Goal: Transaction & Acquisition: Purchase product/service

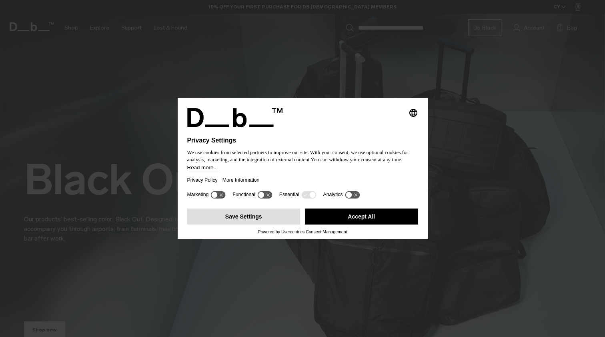
click at [282, 219] on button "Save Settings" at bounding box center [243, 216] width 113 height 16
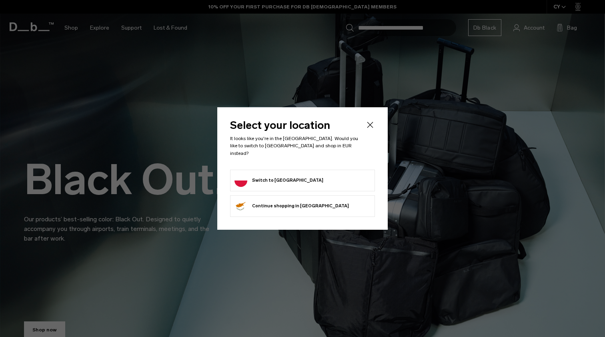
click at [285, 174] on button "Switch to Poland" at bounding box center [278, 180] width 89 height 13
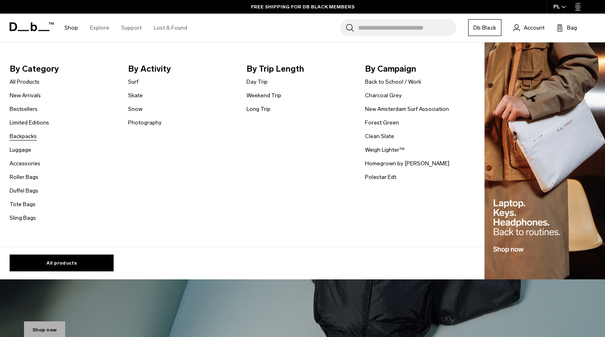
click at [22, 134] on link "Backpacks" at bounding box center [23, 136] width 27 height 8
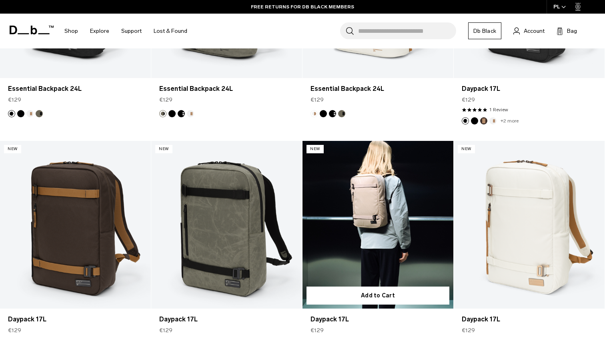
scroll to position [1450, 0]
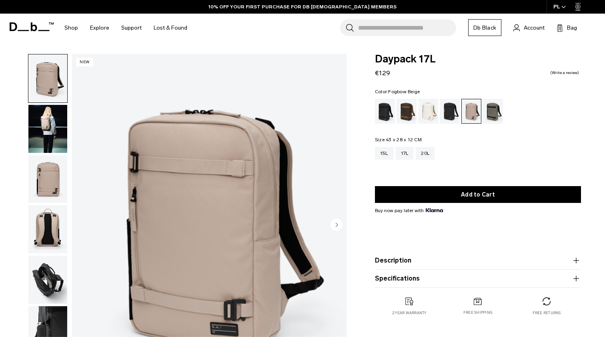
click at [46, 169] on img "button" at bounding box center [47, 179] width 39 height 48
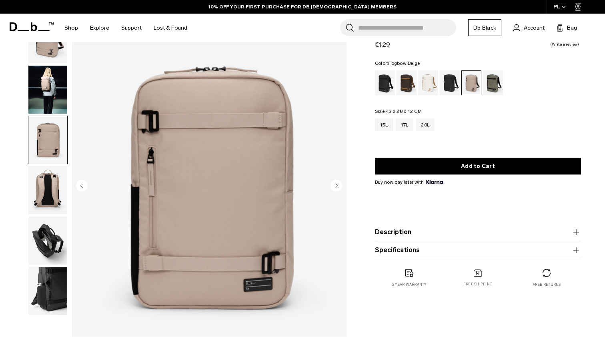
scroll to position [43, 0]
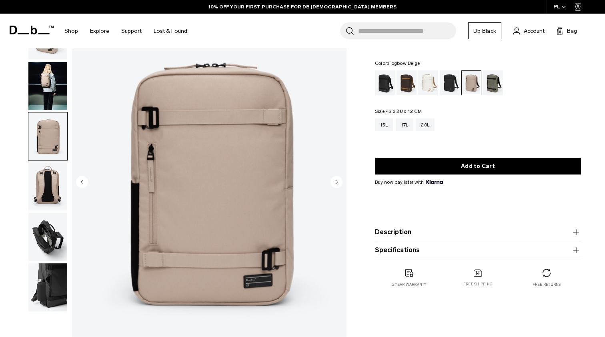
click at [46, 183] on img "button" at bounding box center [47, 186] width 39 height 48
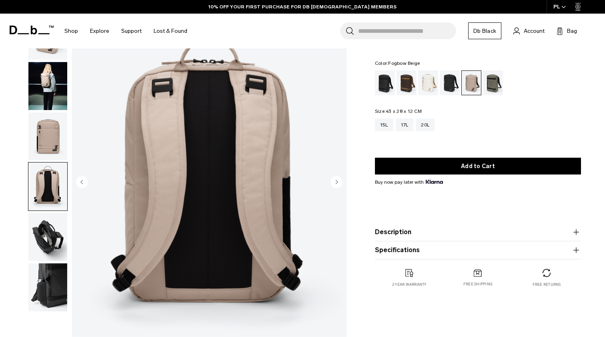
click at [40, 230] on img "button" at bounding box center [47, 237] width 39 height 48
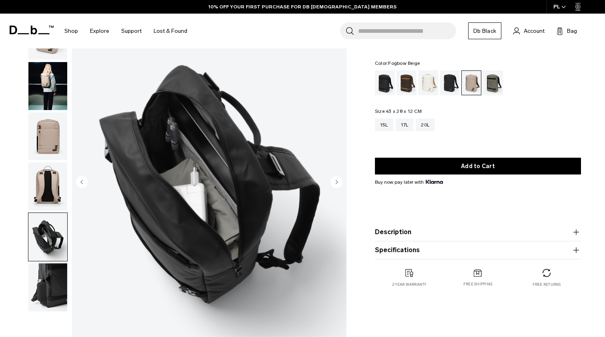
click at [44, 284] on img "button" at bounding box center [47, 287] width 39 height 48
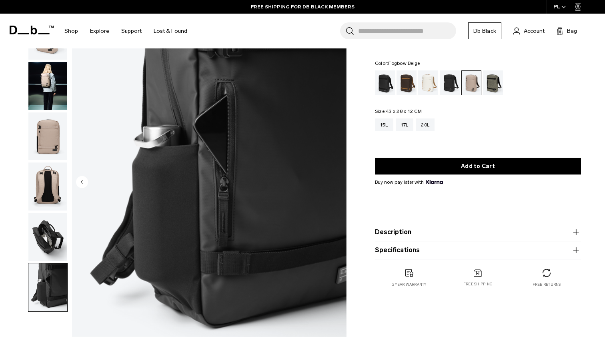
click at [54, 238] on img "button" at bounding box center [47, 237] width 39 height 48
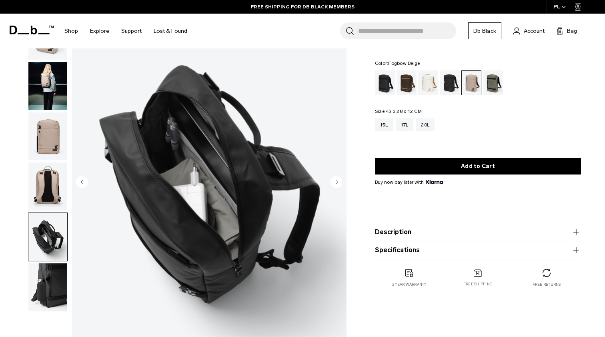
click at [59, 199] on img "button" at bounding box center [47, 186] width 39 height 48
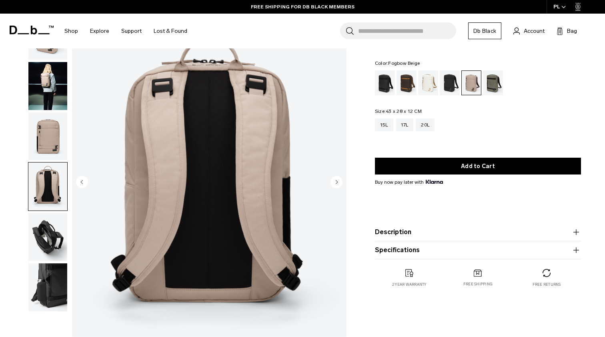
click at [44, 247] on img "button" at bounding box center [47, 237] width 39 height 48
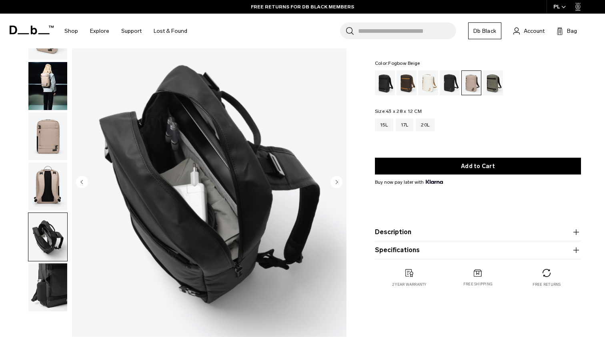
click at [54, 181] on img "button" at bounding box center [47, 186] width 39 height 48
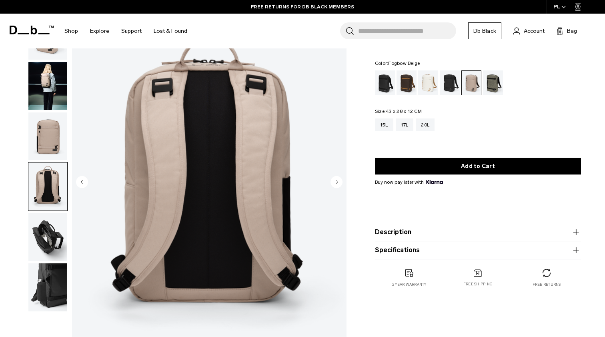
click at [52, 160] on img "button" at bounding box center [47, 136] width 39 height 48
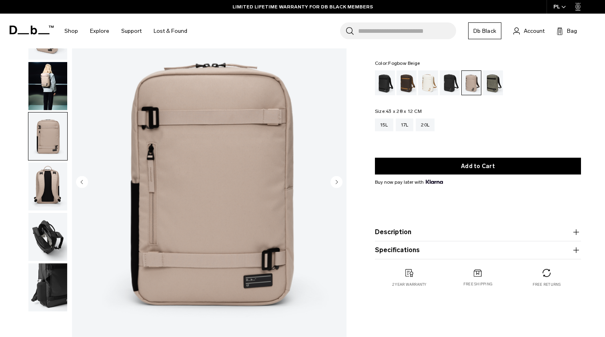
click at [56, 124] on img "button" at bounding box center [47, 136] width 39 height 48
click at [54, 89] on img "button" at bounding box center [47, 86] width 39 height 48
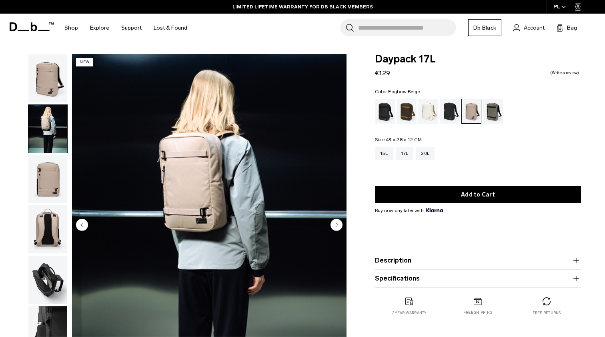
scroll to position [0, 0]
click at [491, 115] on div "Forest Green" at bounding box center [493, 111] width 20 height 25
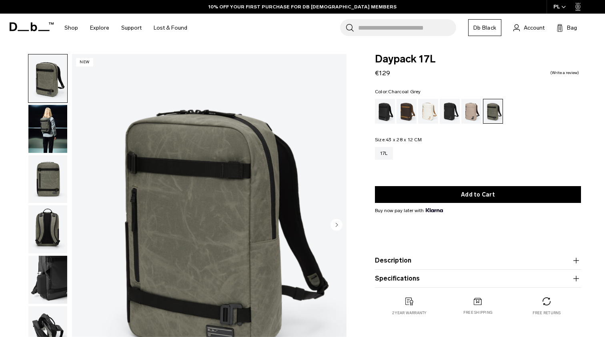
click at [452, 115] on div "Charcoal Grey" at bounding box center [449, 111] width 20 height 25
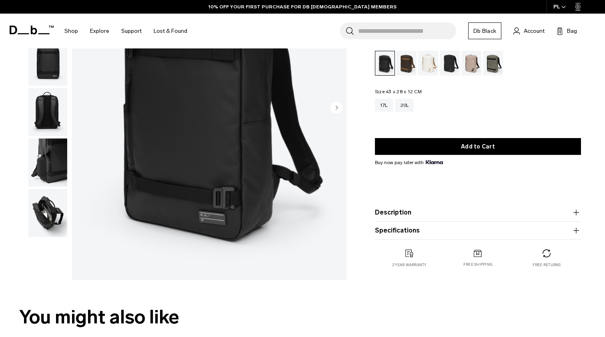
click at [423, 239] on product-accordion "Specifications Volume 17 Litres Dimensions 43 x 28 x 12 CM (H x W x D) Weight 0…" at bounding box center [478, 231] width 206 height 18
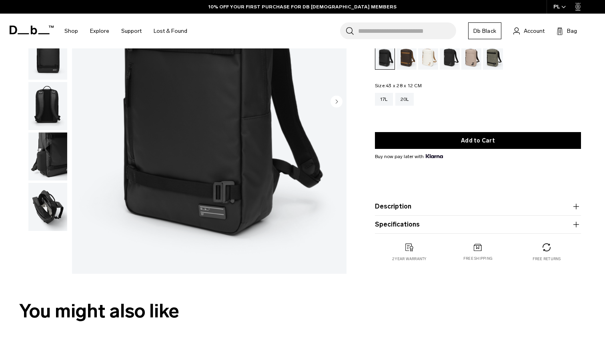
click at [461, 229] on button "Specifications" at bounding box center [478, 225] width 206 height 10
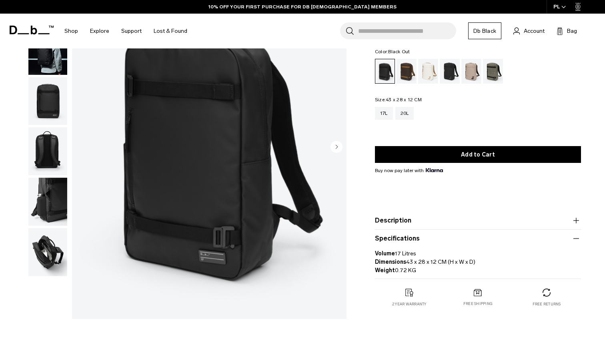
scroll to position [41, 0]
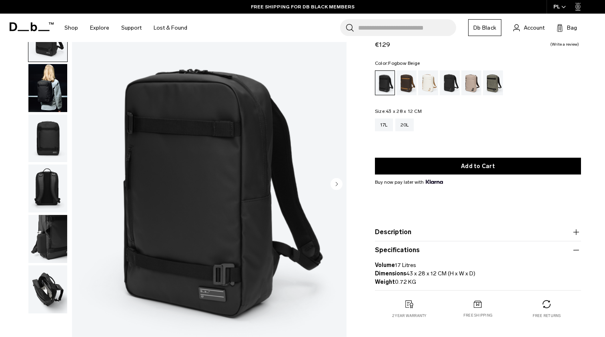
click at [473, 80] on div "Fogbow Beige" at bounding box center [471, 82] width 20 height 25
